Goal: Communication & Community: Answer question/provide support

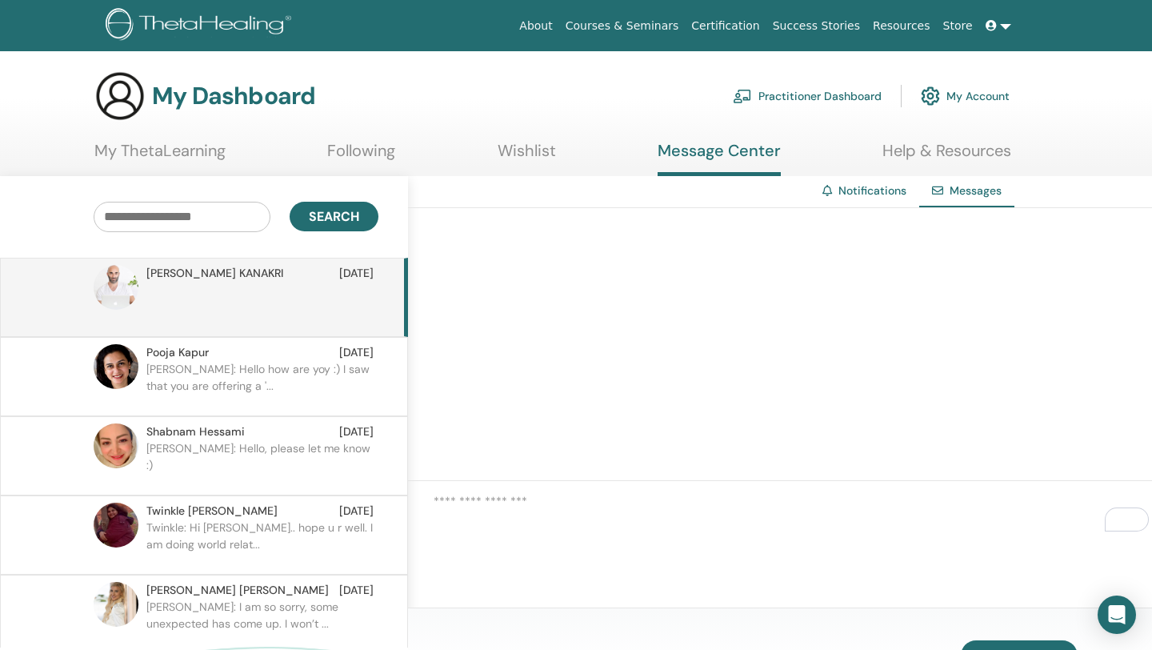
click at [222, 307] on p at bounding box center [262, 306] width 232 height 48
click at [246, 402] on p "Ishira: Hello how are yoy :) I saw that you are offering a '..." at bounding box center [262, 385] width 232 height 48
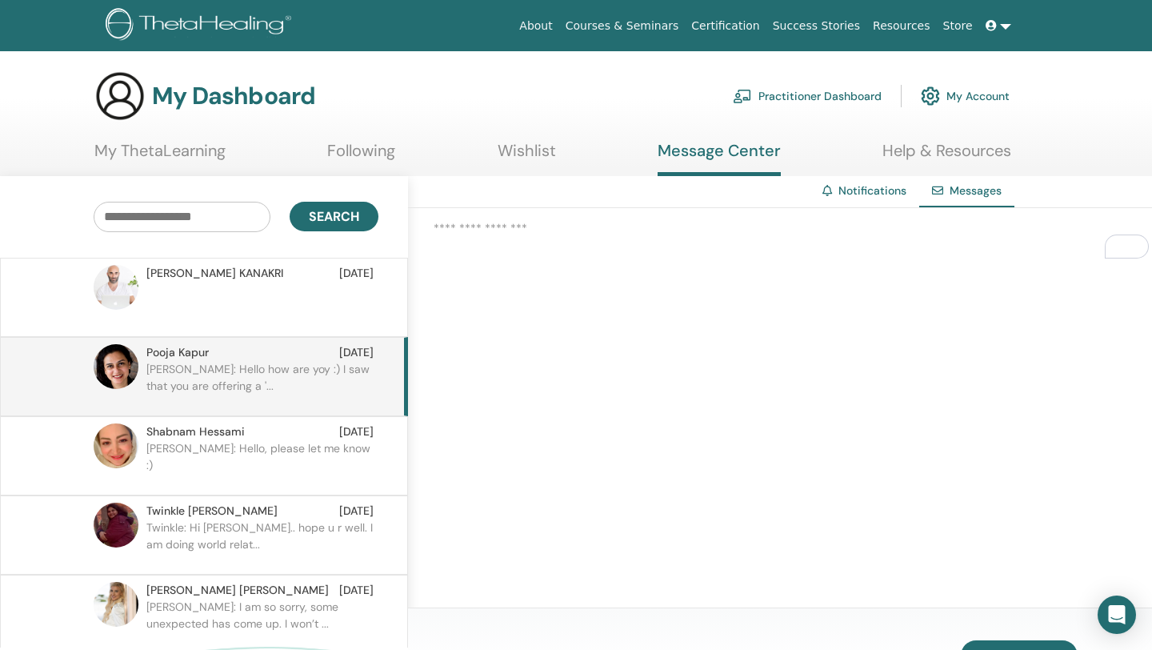
click at [244, 319] on p at bounding box center [262, 306] width 232 height 48
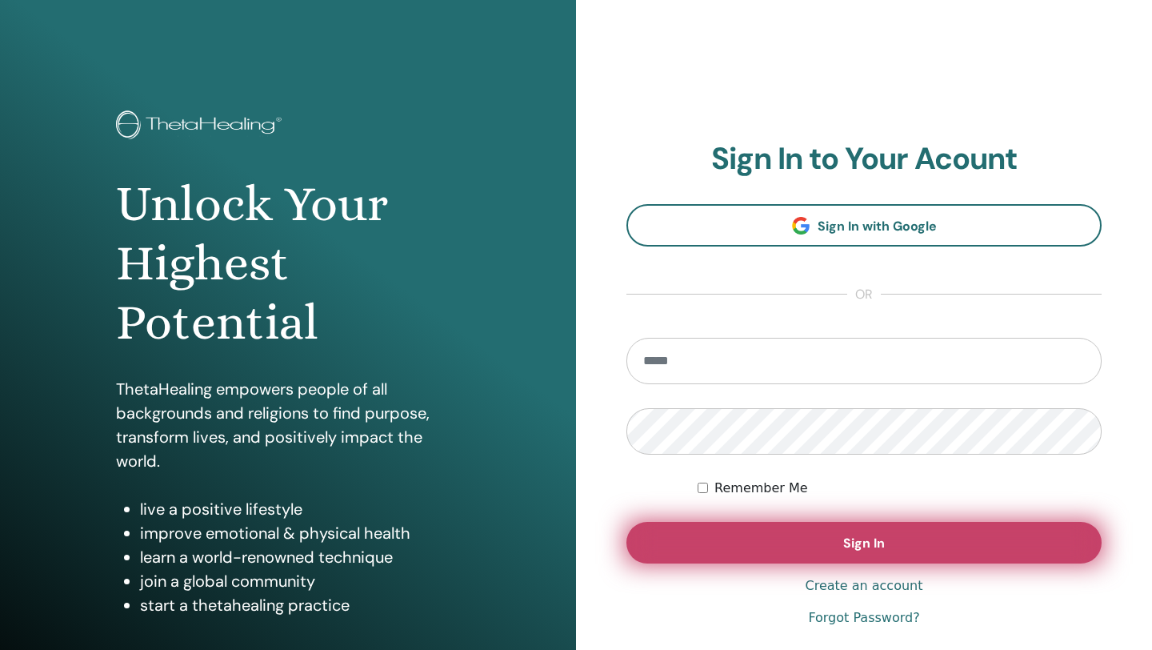
type input "**********"
click at [796, 558] on button "Sign In" at bounding box center [864, 543] width 475 height 42
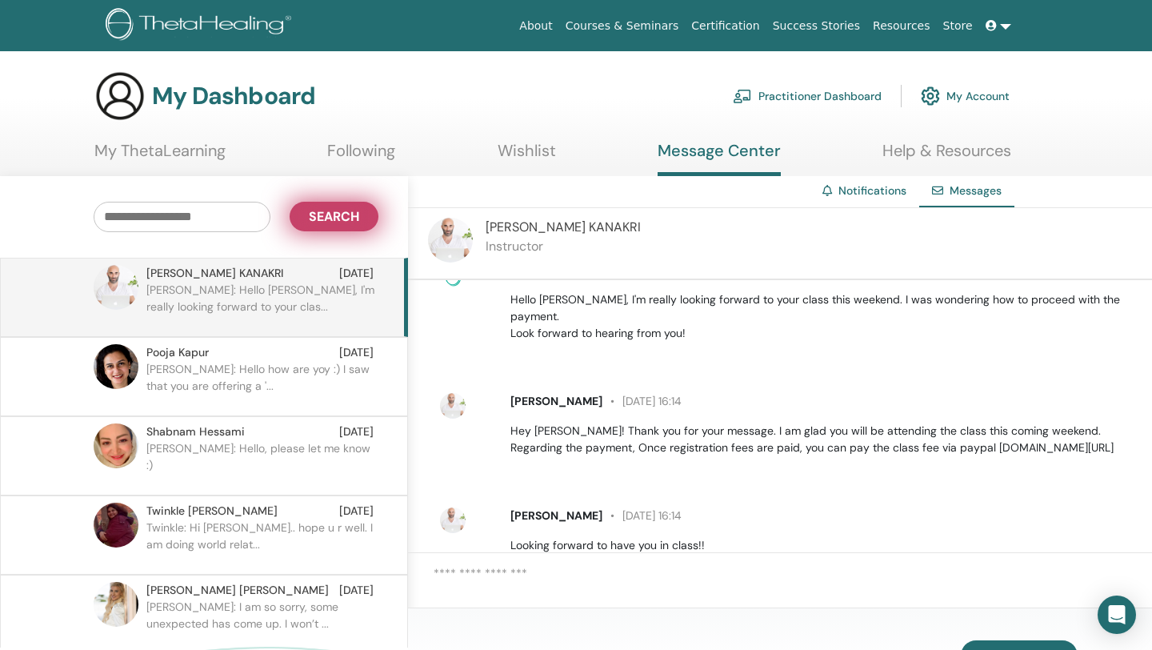
scroll to position [67, 0]
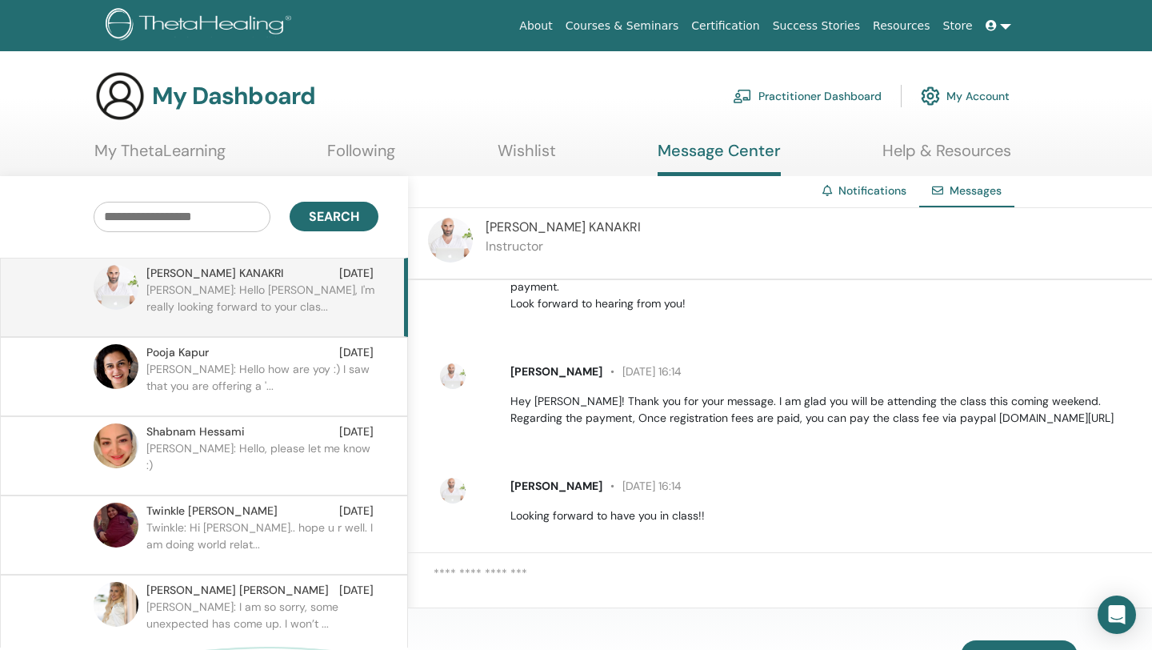
drag, startPoint x: 917, startPoint y: 401, endPoint x: 1095, endPoint y: 395, distance: 177.8
click at [1096, 395] on p "Hey Ishira! Thank you for your message. I am glad you will be attending the cla…" at bounding box center [822, 410] width 623 height 34
copy p "www.paypal.me/eliaskanakry/420"
click at [650, 567] on textarea at bounding box center [793, 585] width 719 height 42
click at [888, 580] on textarea "**********" at bounding box center [793, 585] width 719 height 42
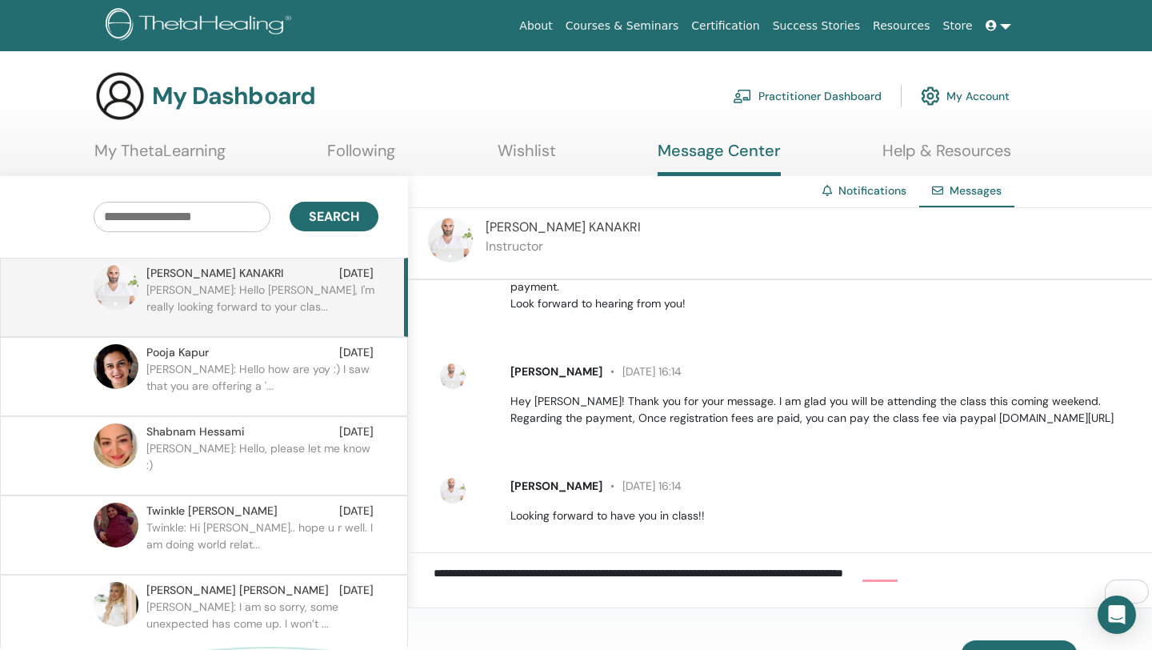
click at [950, 575] on textarea "**********" at bounding box center [793, 585] width 719 height 42
click at [975, 576] on textarea "**********" at bounding box center [793, 585] width 719 height 42
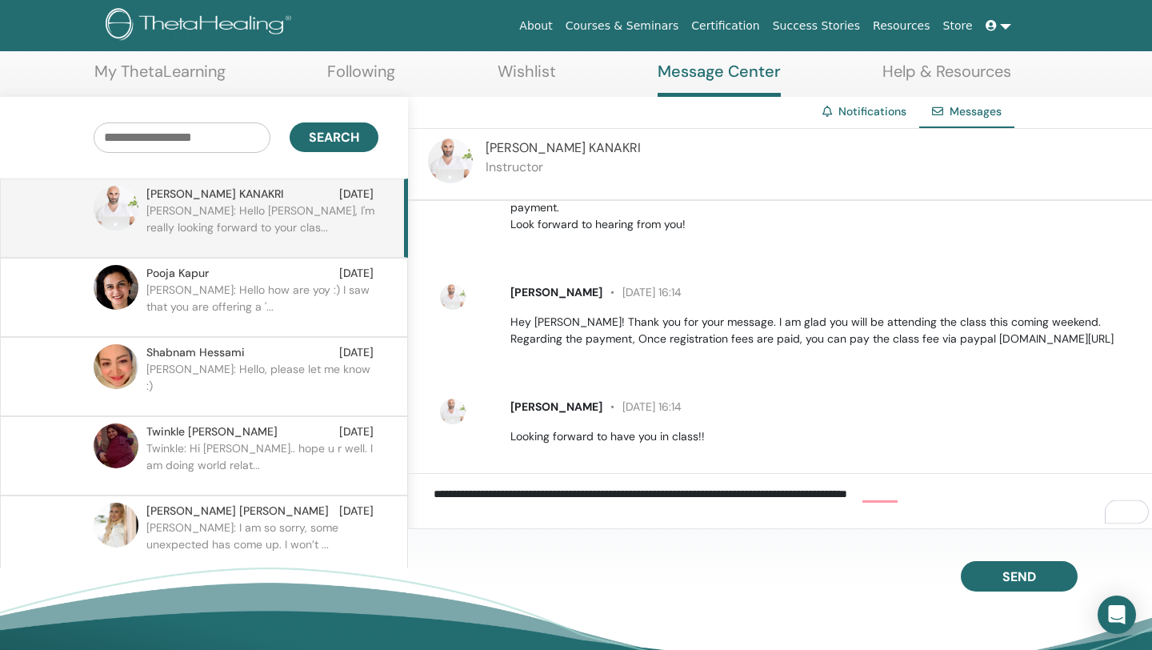
scroll to position [86, 0]
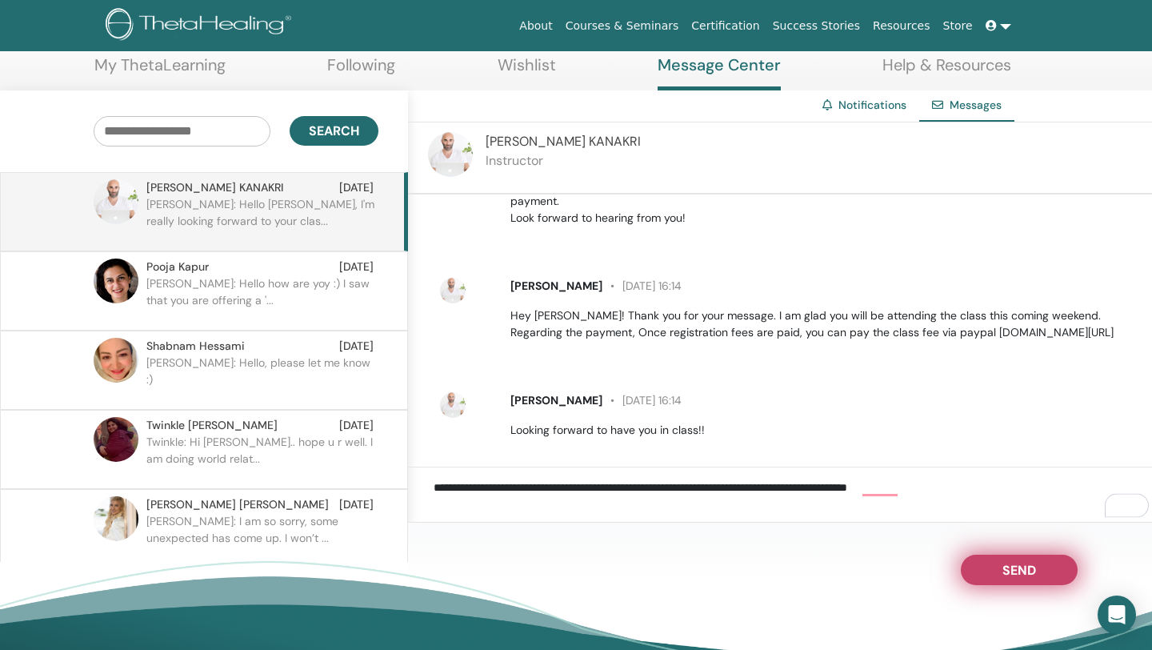
type textarea "**********"
click at [996, 579] on button "Send" at bounding box center [1019, 570] width 117 height 30
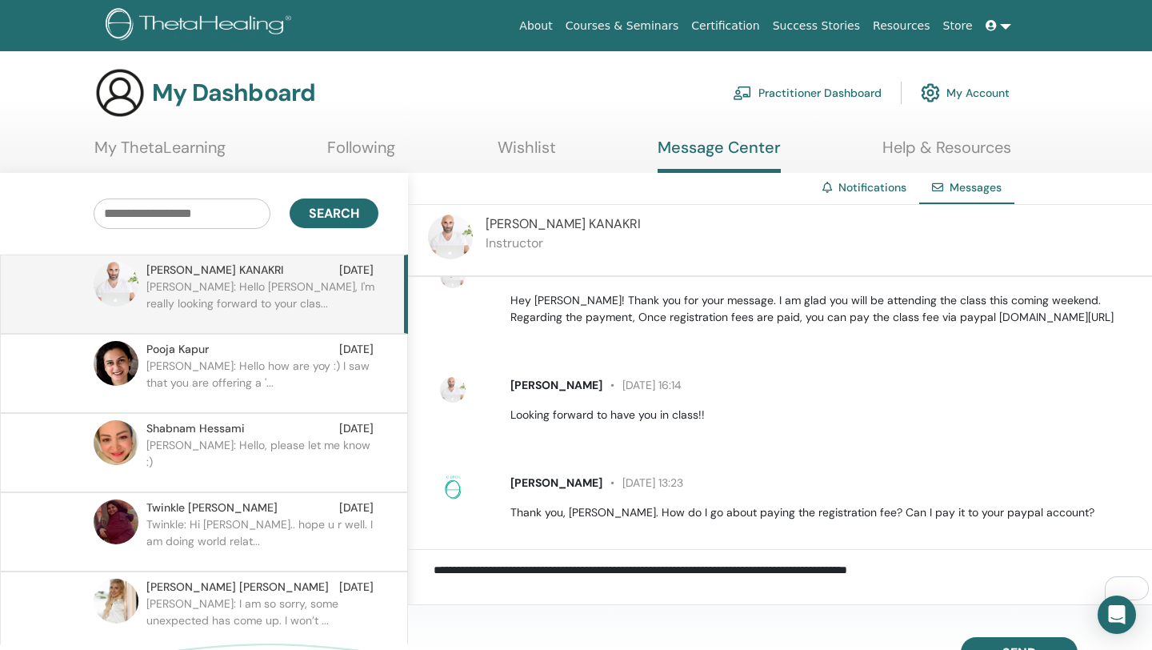
scroll to position [0, 0]
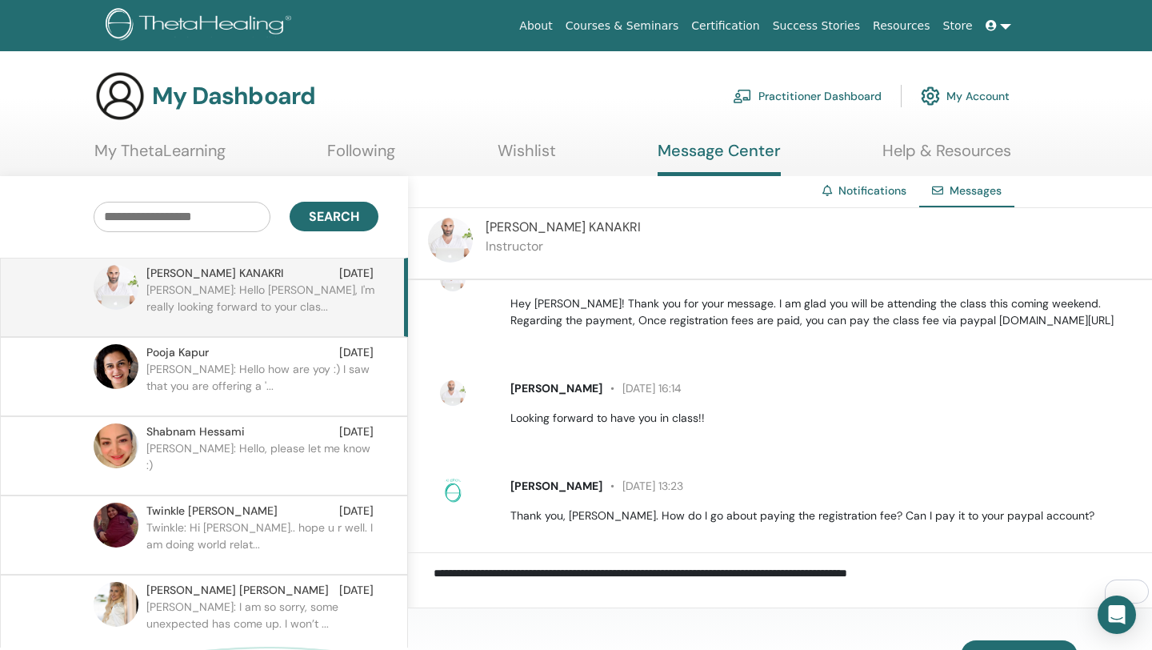
click at [184, 143] on link "My ThetaLearning" at bounding box center [159, 156] width 131 height 31
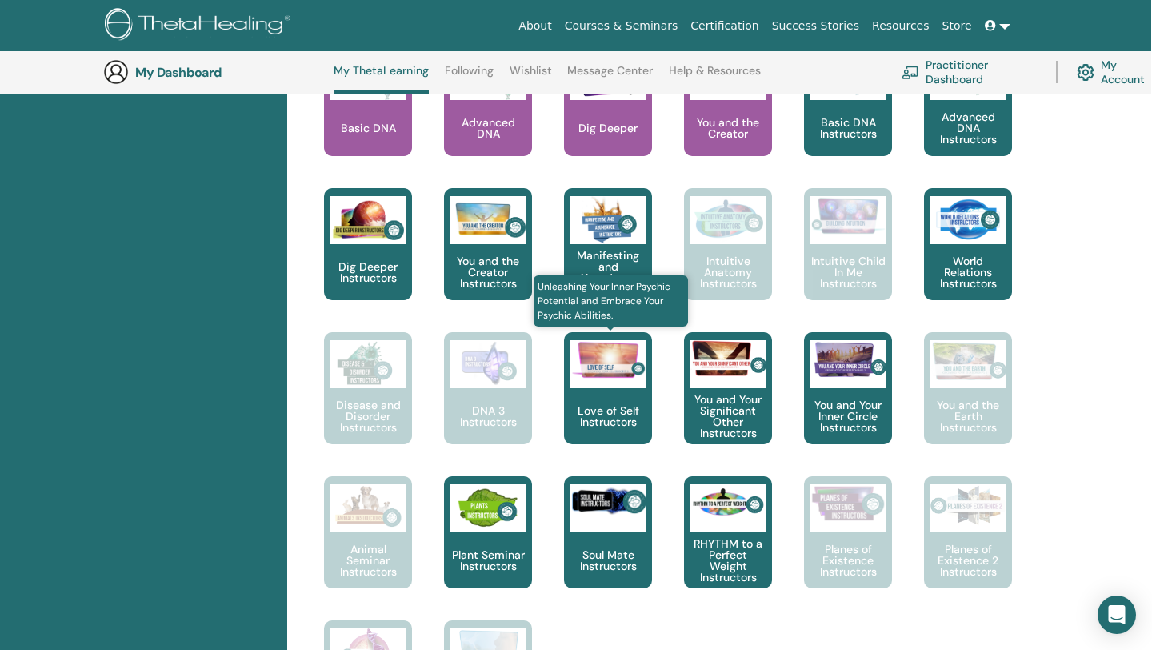
scroll to position [776, 1]
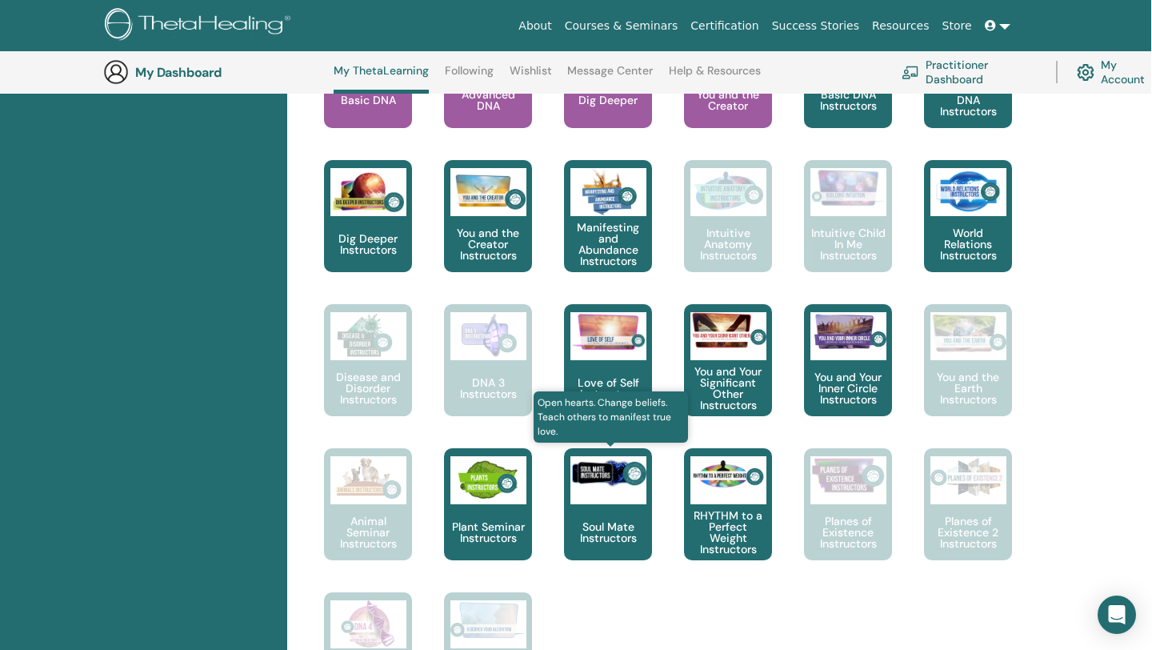
click at [610, 539] on p "Soul Mate Instructors" at bounding box center [608, 532] width 88 height 22
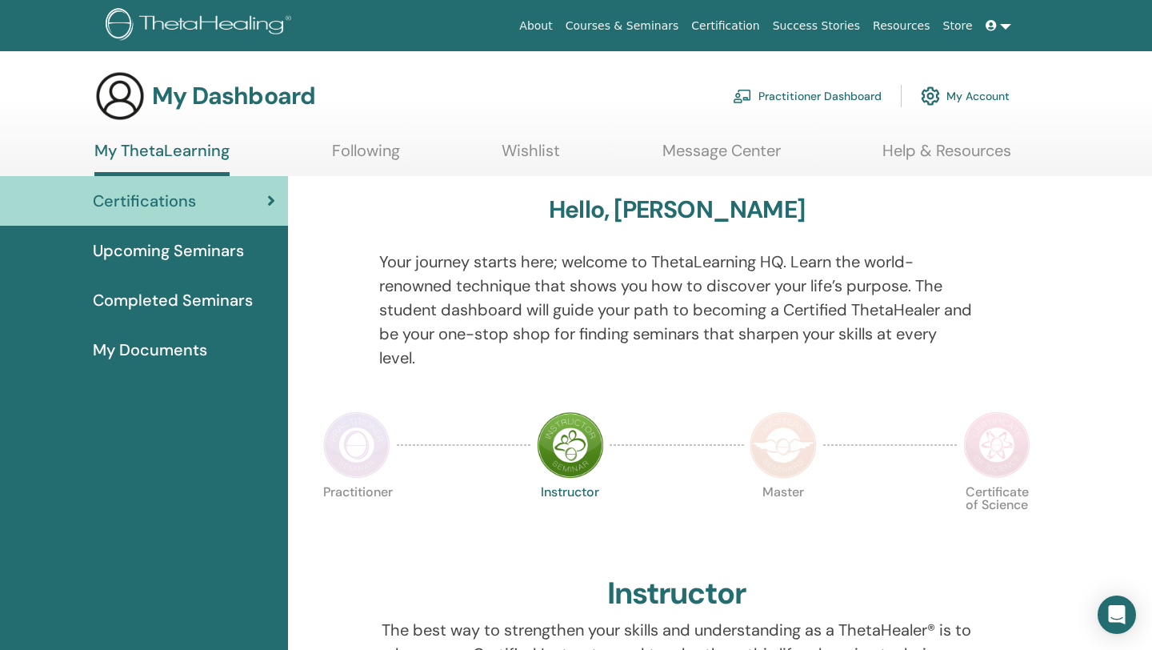
click at [1005, 23] on link at bounding box center [999, 26] width 38 height 30
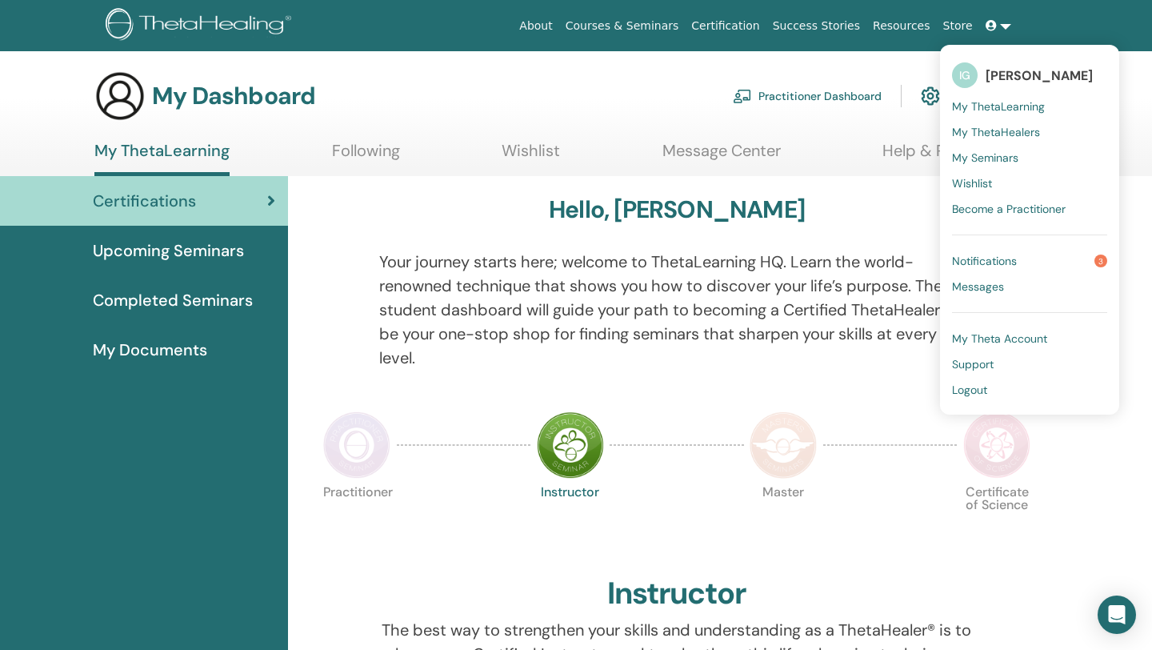
click at [1017, 262] on span "Notifications" at bounding box center [984, 261] width 65 height 14
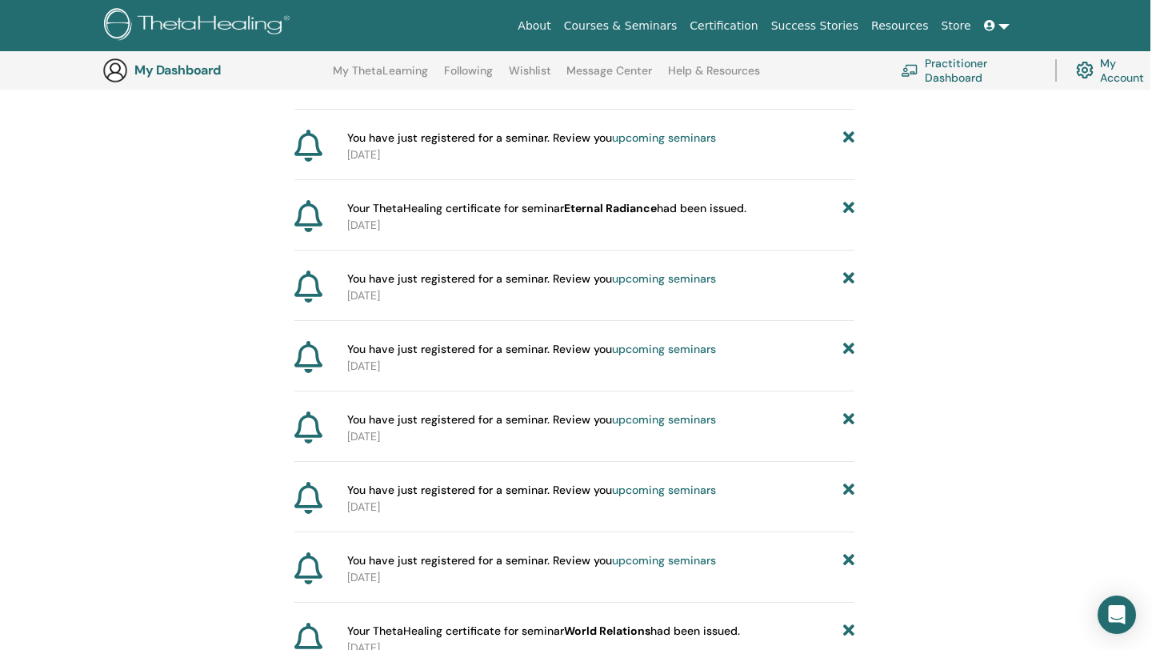
scroll to position [441, 2]
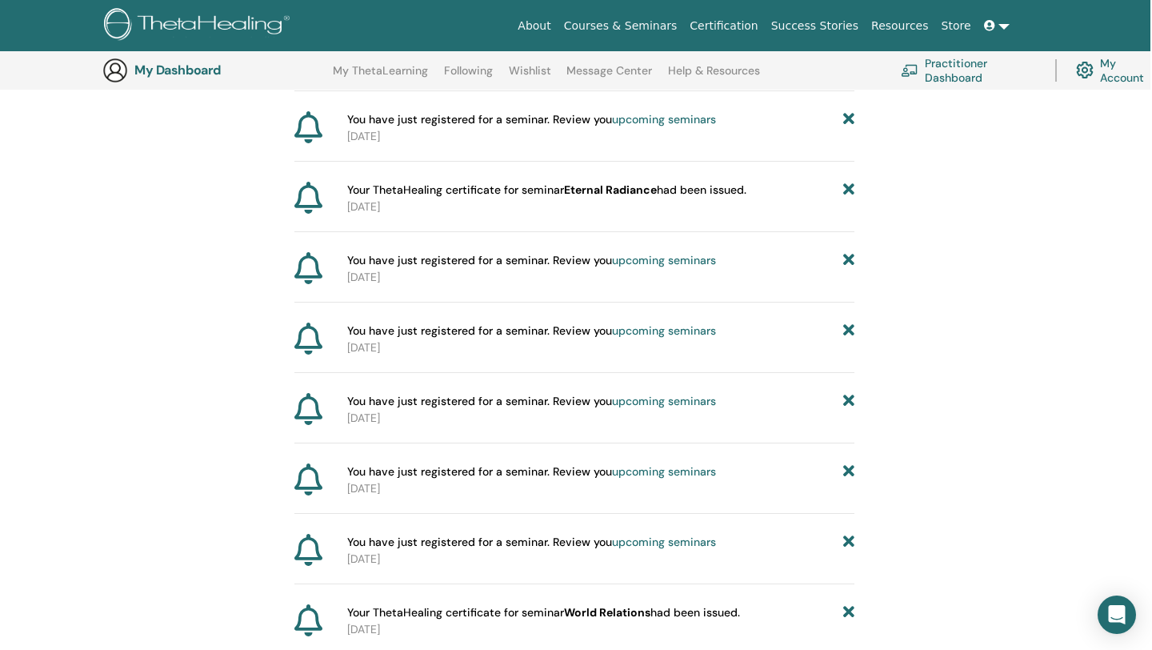
click at [644, 267] on link "upcoming seminars" at bounding box center [664, 260] width 104 height 14
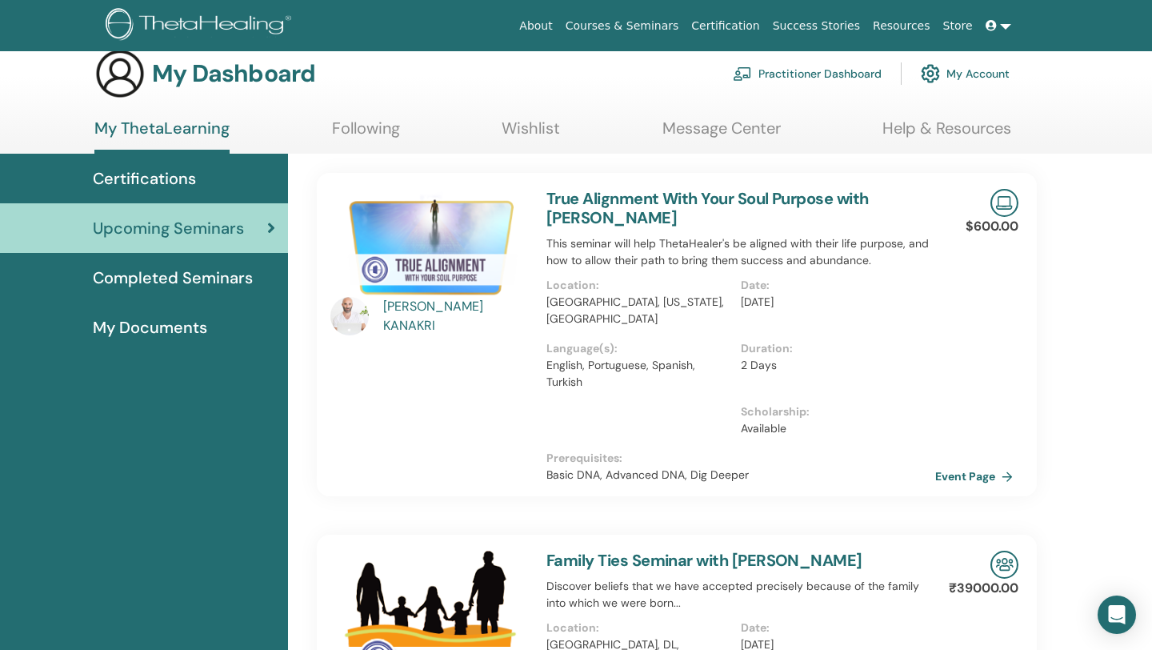
scroll to position [23, 0]
click at [576, 209] on link "True Alignment With Your Soul Purpose with [PERSON_NAME]" at bounding box center [708, 207] width 323 height 40
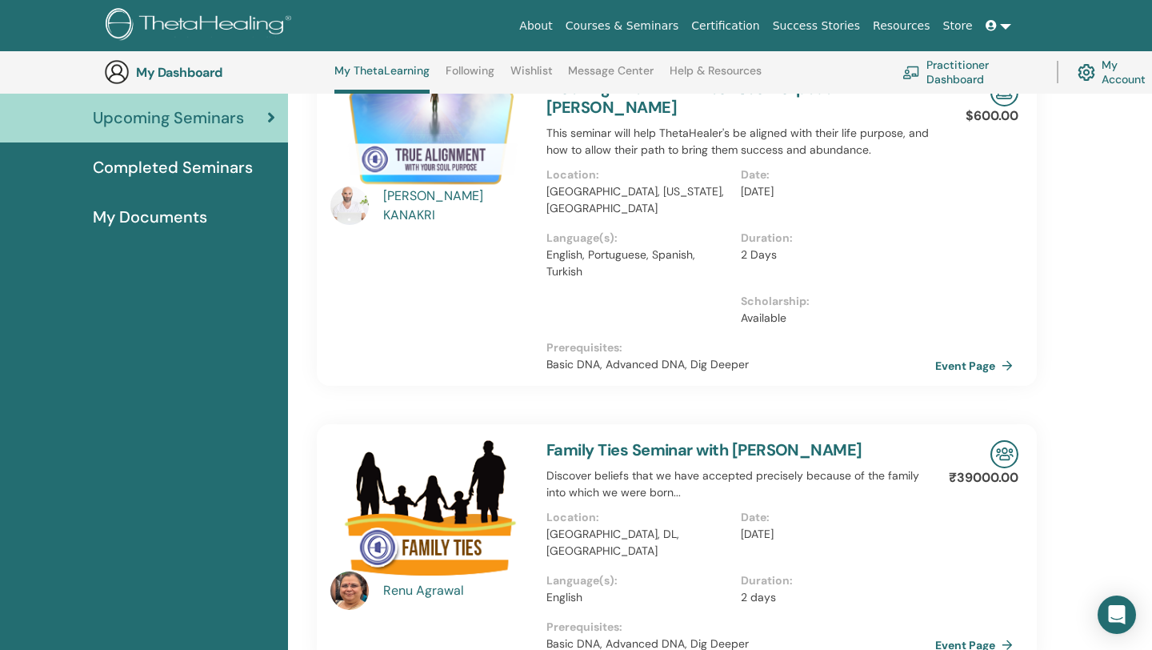
scroll to position [35, 0]
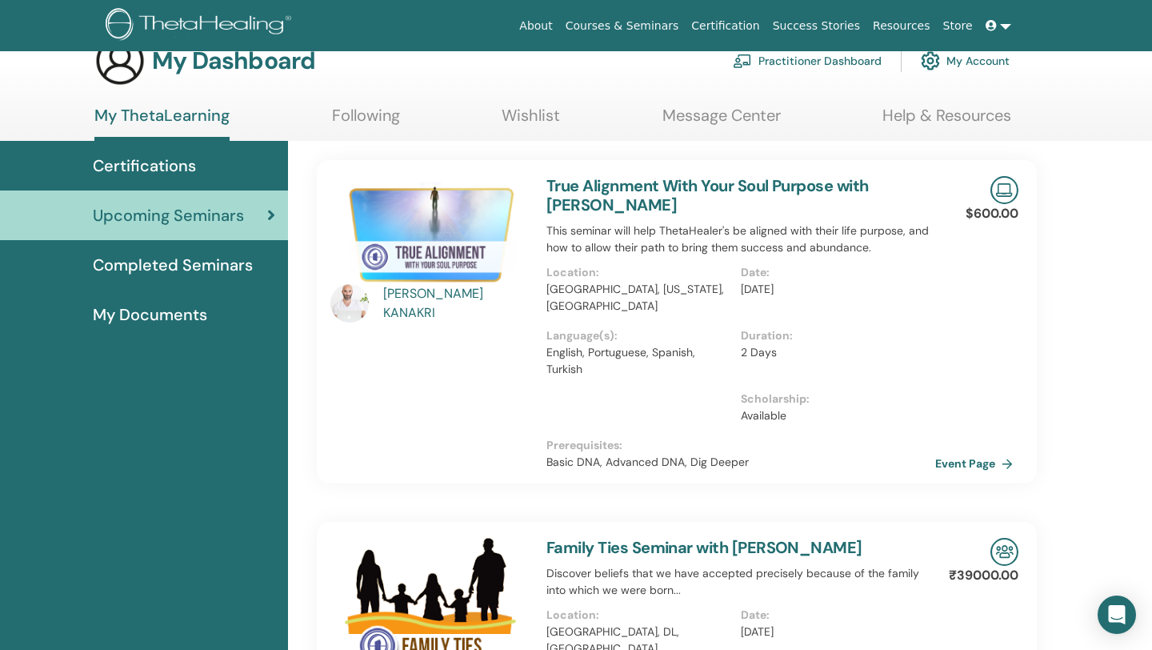
click at [575, 206] on link "True Alignment With Your Soul Purpose with [PERSON_NAME]" at bounding box center [708, 195] width 323 height 40
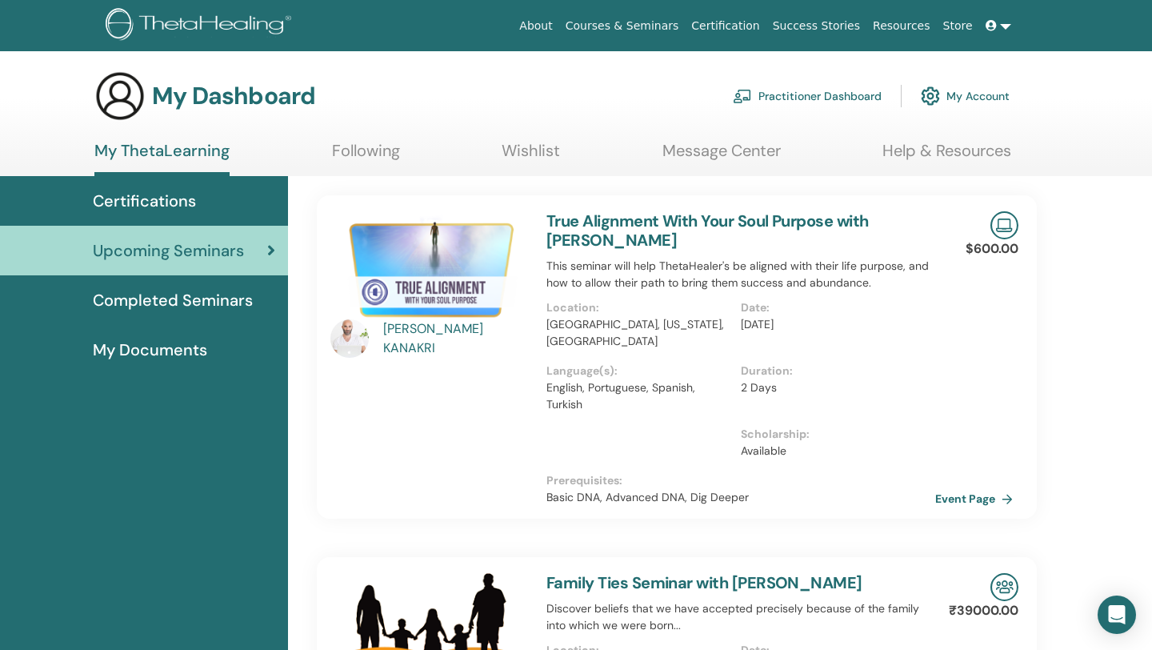
click at [502, 256] on img at bounding box center [429, 267] width 197 height 113
click at [960, 491] on link "Event Page" at bounding box center [980, 499] width 84 height 24
click at [986, 493] on link "Event Page" at bounding box center [980, 499] width 84 height 24
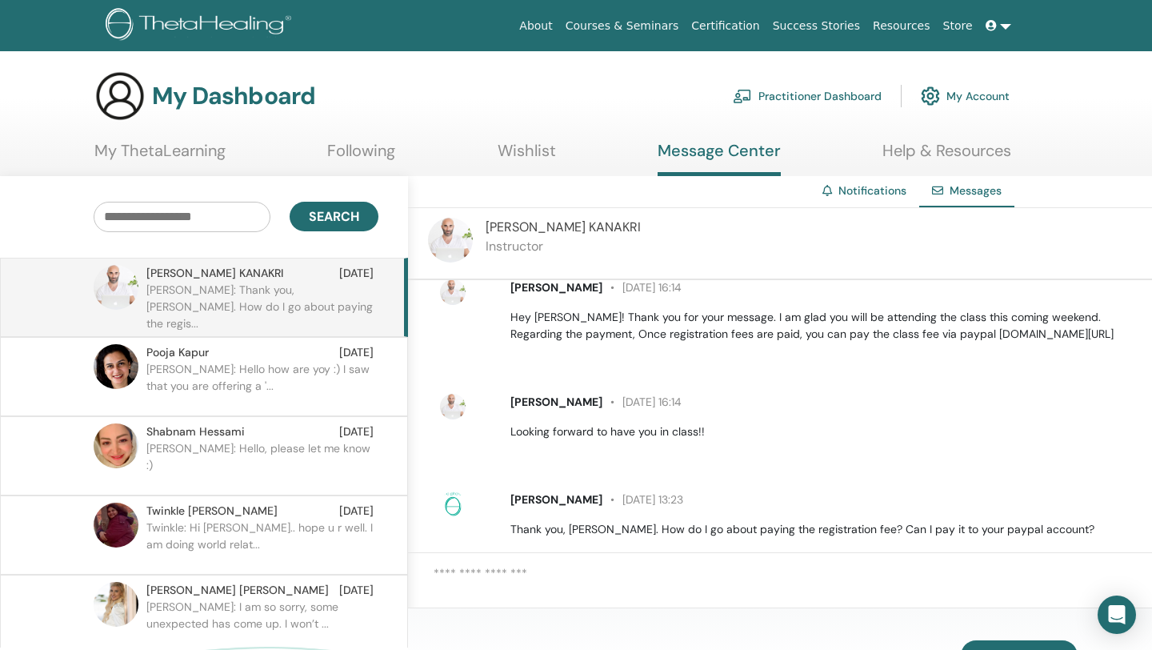
scroll to position [157, 0]
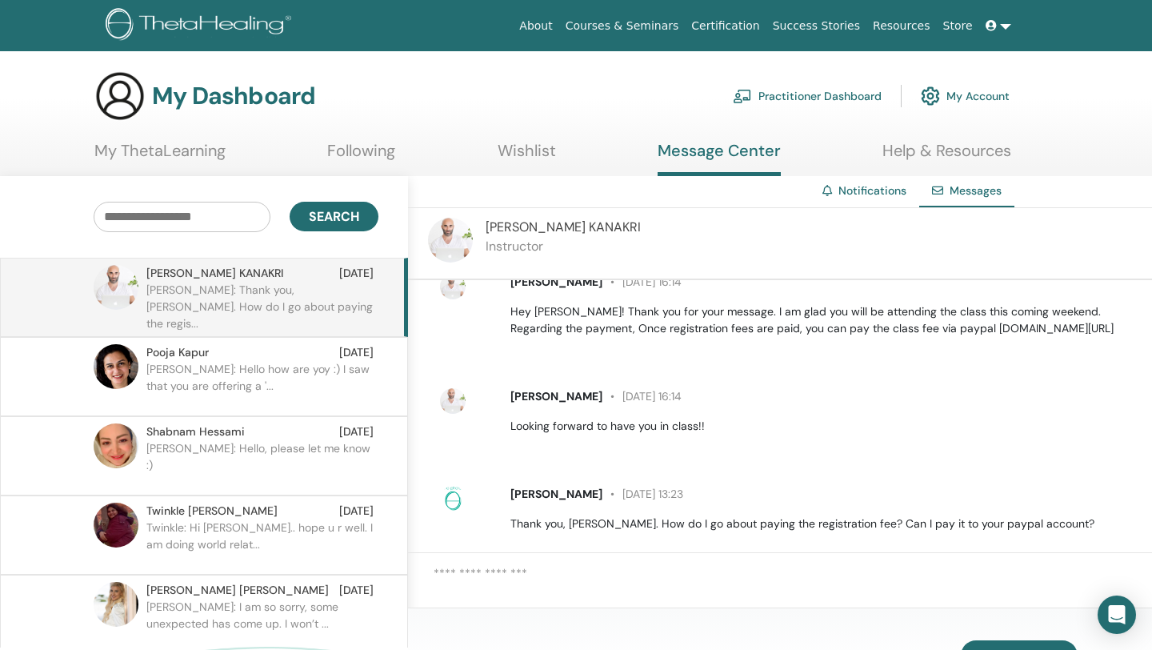
drag, startPoint x: 921, startPoint y: 312, endPoint x: 1128, endPoint y: 323, distance: 207.6
click at [1128, 323] on div "ELIAS KANAKRI 26 August at 16:14 Hey Ishira! Thank you for your message. I am g…" at bounding box center [793, 305] width 719 height 76
copy p "www.paypal.me/eliaskanakry/420"
